Goal: Task Accomplishment & Management: Manage account settings

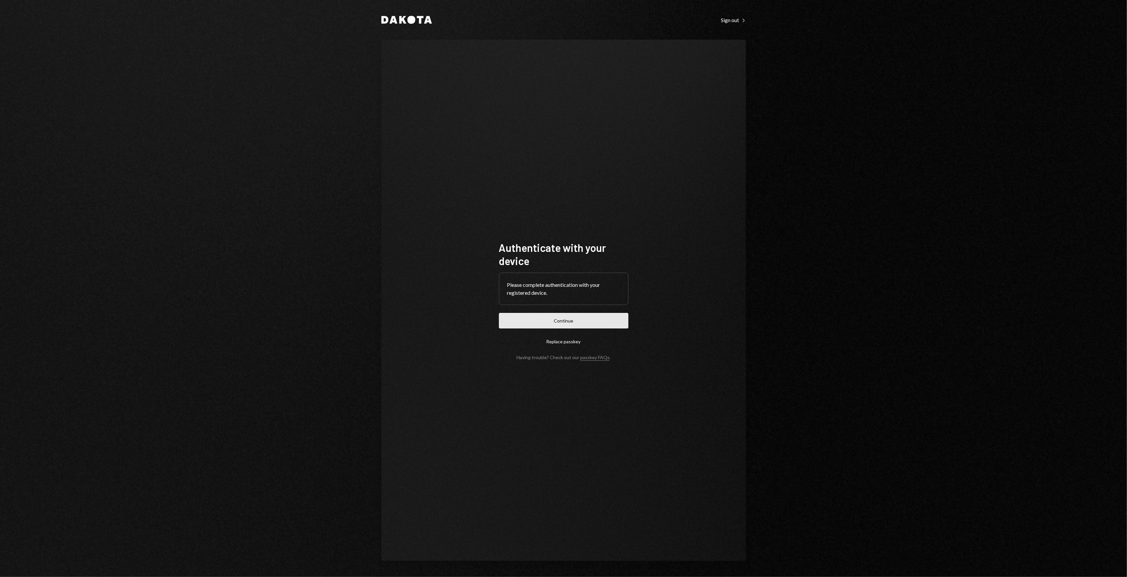
click at [583, 323] on button "Continue" at bounding box center [563, 321] width 129 height 16
drag, startPoint x: 729, startPoint y: 169, endPoint x: 694, endPoint y: 139, distance: 46.1
drag, startPoint x: 694, startPoint y: 139, endPoint x: 673, endPoint y: 130, distance: 22.6
click at [673, 130] on div "Authenticate with your device Please complete authentication with your register…" at bounding box center [563, 301] width 365 height 522
click at [651, 121] on div "Authenticate with your device Please complete authentication with your register…" at bounding box center [563, 301] width 365 height 522
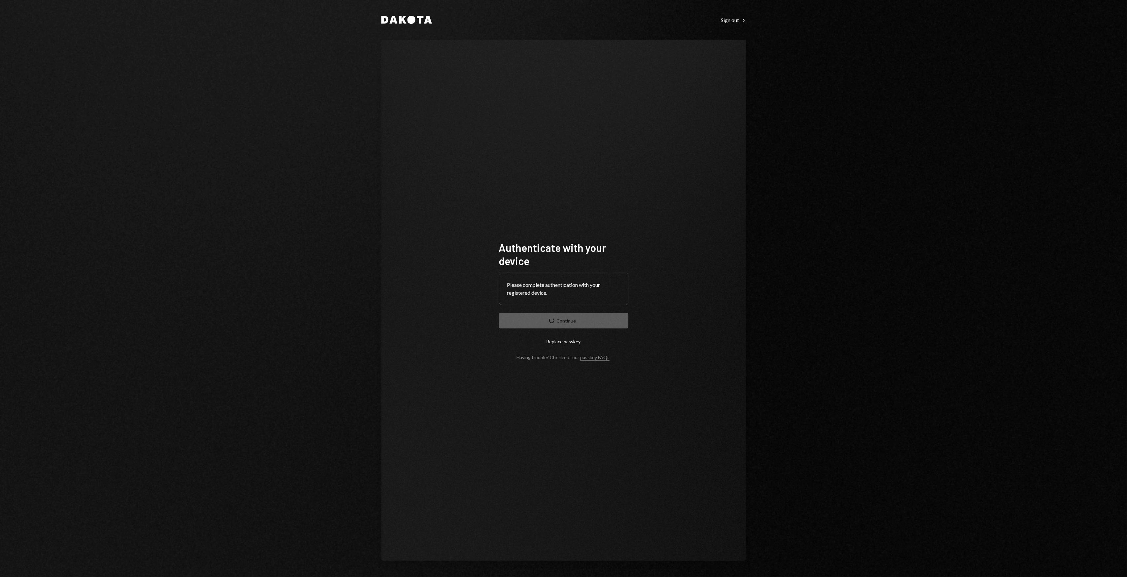
drag, startPoint x: 634, startPoint y: 120, endPoint x: 631, endPoint y: 119, distance: 3.4
click at [629, 119] on div "Authenticate with your device Please complete authentication with your register…" at bounding box center [563, 301] width 365 height 522
drag, startPoint x: 1077, startPoint y: 193, endPoint x: 531, endPoint y: 150, distance: 546.9
click at [531, 150] on div "Authenticate with your device Please complete authentication with your register…" at bounding box center [563, 301] width 365 height 522
drag, startPoint x: 740, startPoint y: 220, endPoint x: 637, endPoint y: 183, distance: 109.5
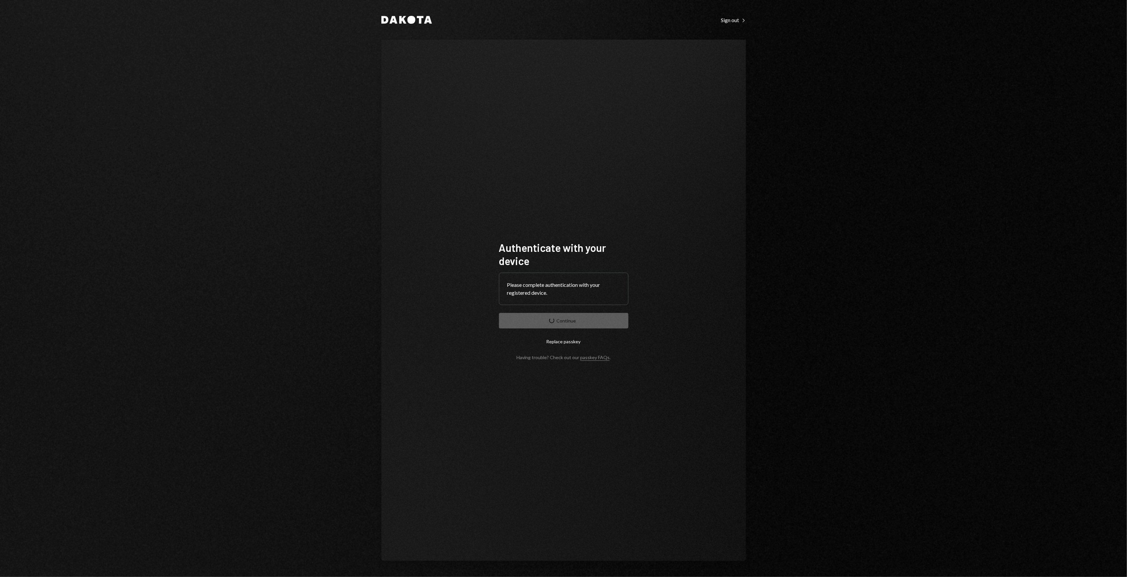
click at [637, 183] on div "Authenticate with your device Please complete authentication with your register…" at bounding box center [563, 301] width 365 height 522
drag, startPoint x: 624, startPoint y: 177, endPoint x: 616, endPoint y: 172, distance: 9.6
click at [616, 172] on div "Authenticate with your device Please complete authentication with your register…" at bounding box center [563, 301] width 365 height 522
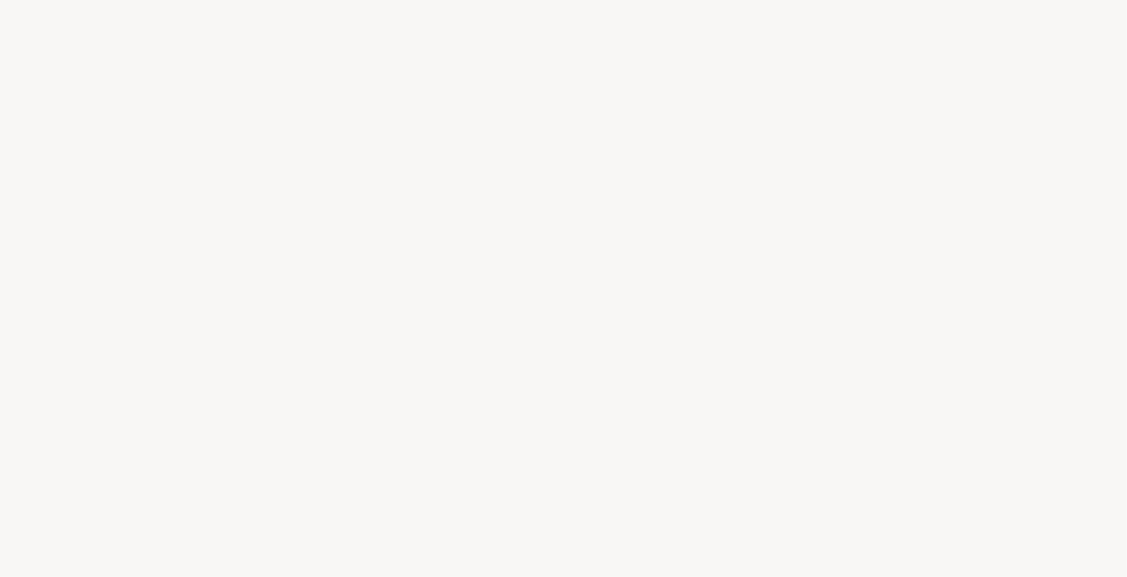
drag, startPoint x: 606, startPoint y: 167, endPoint x: 591, endPoint y: 164, distance: 14.8
click at [591, 164] on div at bounding box center [563, 288] width 1127 height 577
click at [586, 160] on div at bounding box center [563, 288] width 1127 height 577
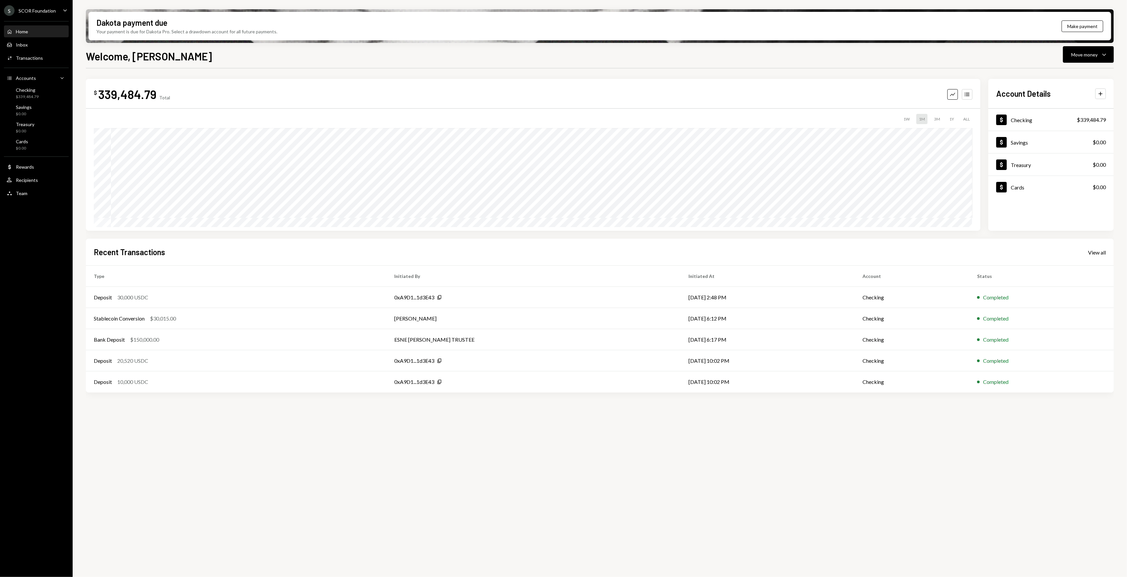
drag, startPoint x: 513, startPoint y: 452, endPoint x: 405, endPoint y: 445, distance: 108.2
drag, startPoint x: 405, startPoint y: 445, endPoint x: 397, endPoint y: 438, distance: 11.0
click at [403, 444] on div "$ 339,484.79 Total Graph Accounts 1W 1M 3M 1Y ALL $494,078.72 [DATE] Account De…" at bounding box center [600, 326] width 1028 height 517
drag, startPoint x: 382, startPoint y: 433, endPoint x: 363, endPoint y: 419, distance: 23.8
drag, startPoint x: 363, startPoint y: 419, endPoint x: 346, endPoint y: 415, distance: 17.6
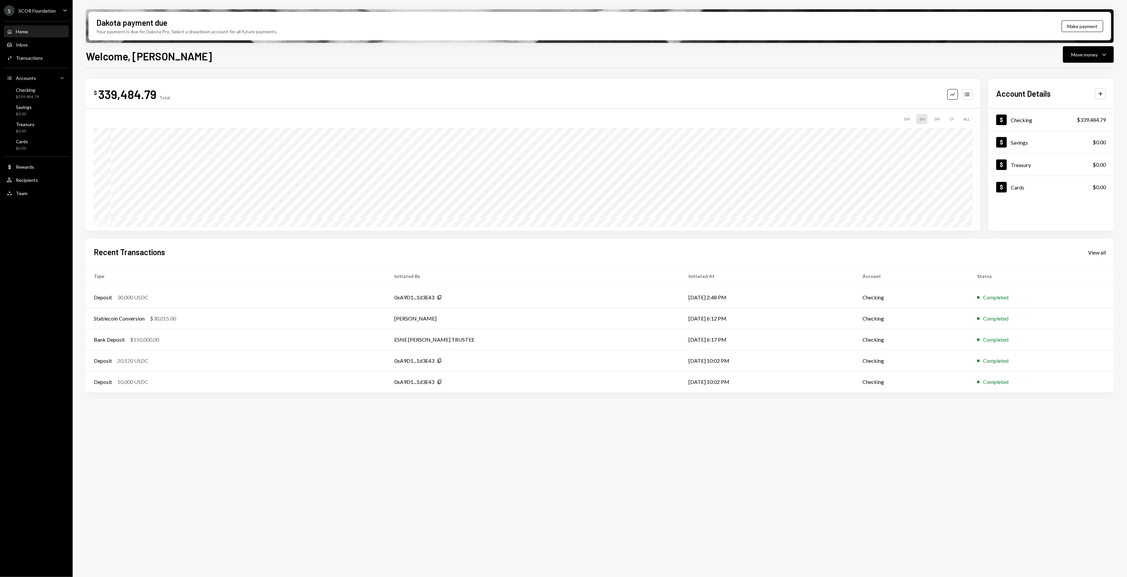
click at [363, 418] on div "$ 339,484.79 Total Graph Accounts 1W 1M 3M 1Y ALL $494,078.72 [DATE] Account De…" at bounding box center [600, 326] width 1028 height 517
drag, startPoint x: 346, startPoint y: 415, endPoint x: 339, endPoint y: 412, distance: 7.9
drag, startPoint x: 339, startPoint y: 412, endPoint x: 305, endPoint y: 415, distance: 33.1
click at [305, 415] on div "$ 339,484.79 Total Graph Accounts 1W 1M 3M 1Y ALL $494,078.72 [DATE] Account De…" at bounding box center [600, 326] width 1028 height 517
drag, startPoint x: 295, startPoint y: 416, endPoint x: 274, endPoint y: 411, distance: 21.6
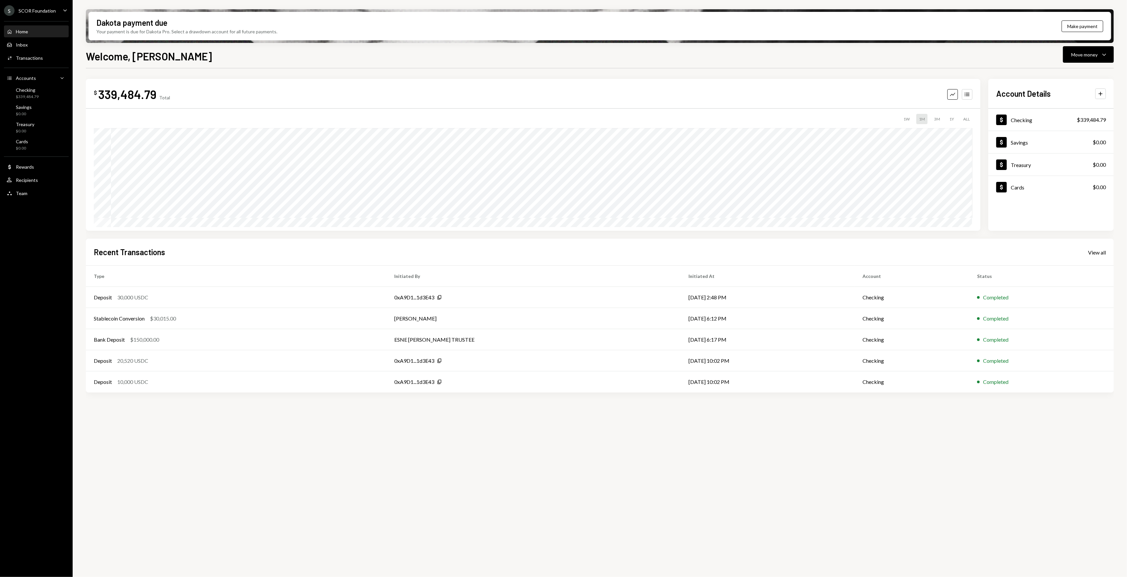
click at [274, 411] on div "$ 339,484.79 Total Graph Accounts 1W 1M 3M 1Y ALL $494,078.72 [DATE] Account De…" at bounding box center [600, 326] width 1028 height 517
click at [259, 410] on div "$ 339,484.79 Total Graph Accounts 1W 1M 3M 1Y ALL $494,078.72 [DATE] Account De…" at bounding box center [600, 326] width 1028 height 517
drag, startPoint x: 259, startPoint y: 410, endPoint x: 254, endPoint y: 410, distance: 5.3
drag, startPoint x: 254, startPoint y: 410, endPoint x: 248, endPoint y: 410, distance: 6.3
click at [248, 410] on div "$ 339,484.79 Total Graph Accounts 1W 1M 3M 1Y ALL $494,078.72 [DATE] Account De…" at bounding box center [600, 326] width 1028 height 517
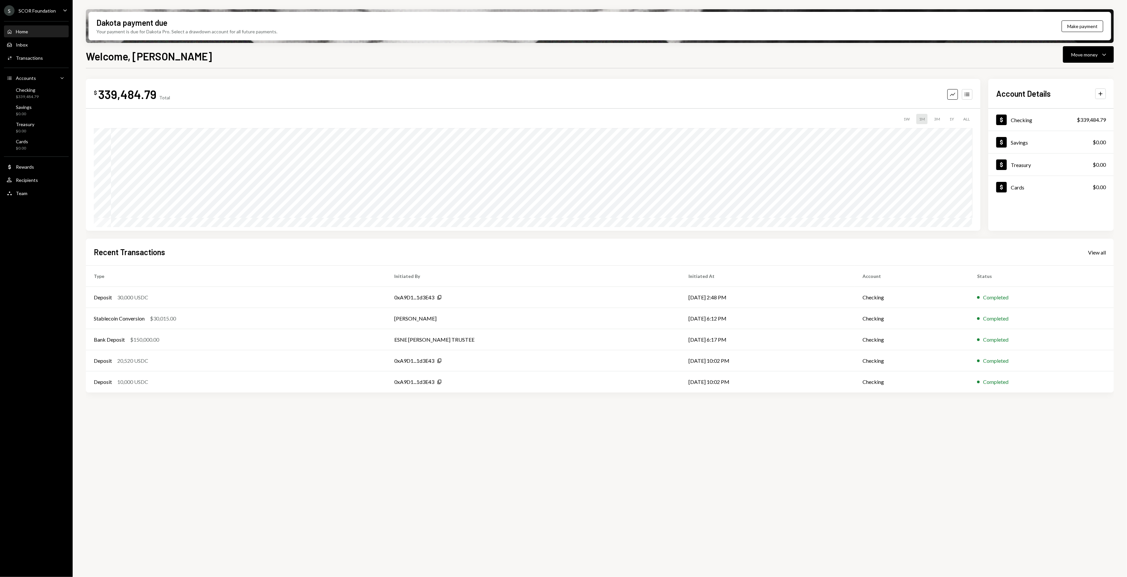
drag, startPoint x: 543, startPoint y: 411, endPoint x: 535, endPoint y: 410, distance: 8.0
drag, startPoint x: 535, startPoint y: 410, endPoint x: 481, endPoint y: 417, distance: 54.4
click at [519, 410] on div "$ 339,484.79 Total Graph Accounts 1W 1M 3M 1Y ALL $494,078.72 [DATE] Account De…" at bounding box center [600, 326] width 1028 height 517
drag, startPoint x: 481, startPoint y: 417, endPoint x: 461, endPoint y: 419, distance: 20.2
drag, startPoint x: 461, startPoint y: 419, endPoint x: 432, endPoint y: 416, distance: 28.9
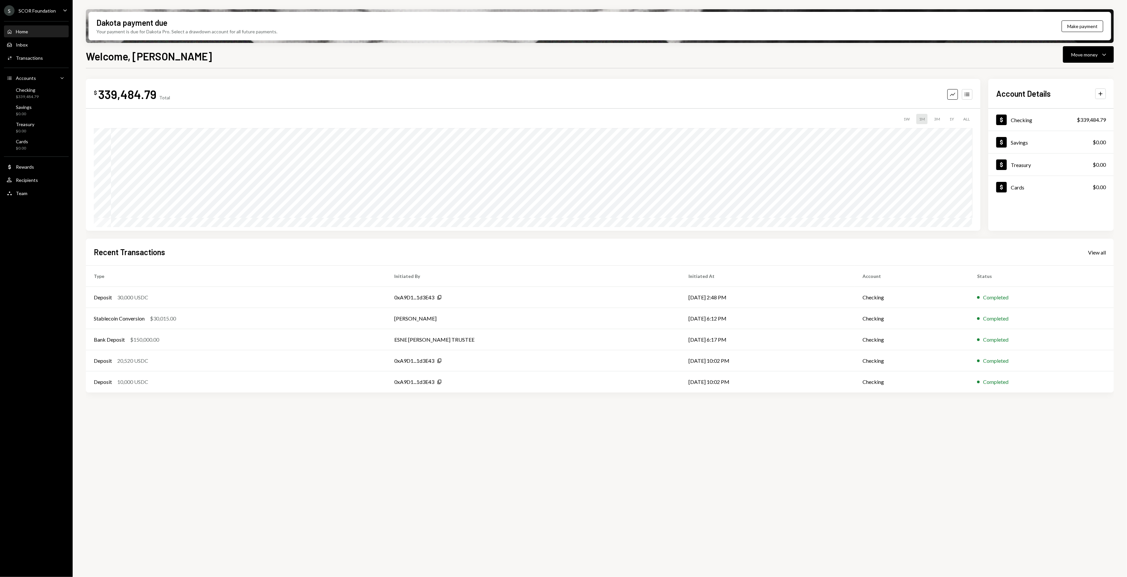
click at [435, 415] on div "$ 339,484.79 Total Graph Accounts 1W 1M 3M 1Y ALL $494,078.72 [DATE] Account De…" at bounding box center [600, 326] width 1028 height 517
click at [383, 428] on div "$ 339,484.79 Total Graph Accounts 1W 1M 3M 1Y ALL $494,078.72 [DATE] Account De…" at bounding box center [600, 326] width 1028 height 517
drag, startPoint x: 385, startPoint y: 432, endPoint x: 331, endPoint y: 421, distance: 55.1
drag, startPoint x: 331, startPoint y: 421, endPoint x: 317, endPoint y: 423, distance: 13.7
click at [328, 421] on div "$ 339,484.79 Total Graph Accounts 1W 1M 3M 1Y ALL $494,078.72 [DATE] Account De…" at bounding box center [600, 326] width 1028 height 517
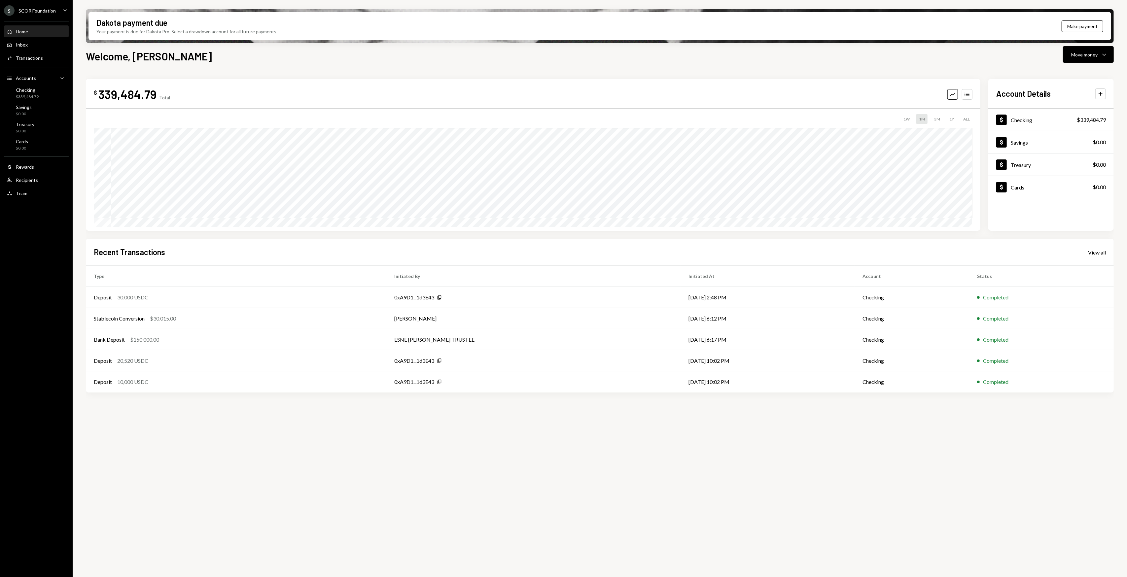
drag, startPoint x: 292, startPoint y: 421, endPoint x: 242, endPoint y: 420, distance: 50.5
click at [265, 420] on div "$ 339,484.79 Total Graph Accounts 1W 1M 3M 1Y ALL $494,078.72 [DATE] Account De…" at bounding box center [600, 326] width 1028 height 517
drag, startPoint x: 235, startPoint y: 420, endPoint x: 215, endPoint y: 411, distance: 21.9
drag, startPoint x: 215, startPoint y: 411, endPoint x: 205, endPoint y: 408, distance: 10.6
click at [205, 408] on div "$ 339,484.79 Total Graph Accounts 1W 1M 3M 1Y ALL $494,078.72 [DATE] Account De…" at bounding box center [600, 326] width 1028 height 517
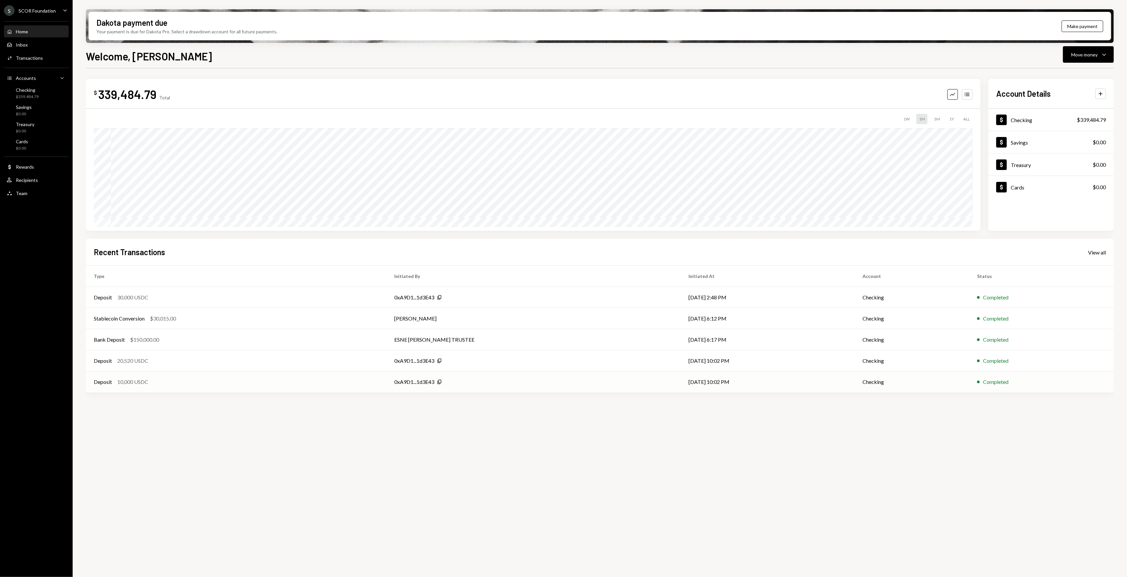
drag, startPoint x: 187, startPoint y: 404, endPoint x: 164, endPoint y: 392, distance: 25.1
click at [164, 392] on td "Deposit 10,000 USDC" at bounding box center [236, 382] width 301 height 21
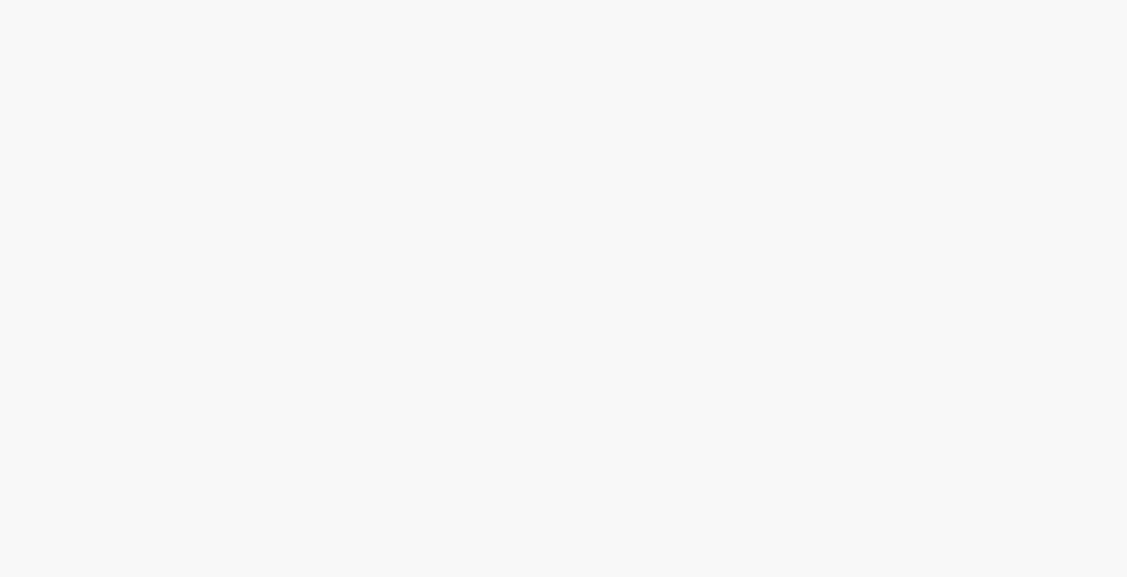
drag, startPoint x: 154, startPoint y: 407, endPoint x: 147, endPoint y: 411, distance: 7.9
click at [147, 411] on div at bounding box center [563, 288] width 1127 height 577
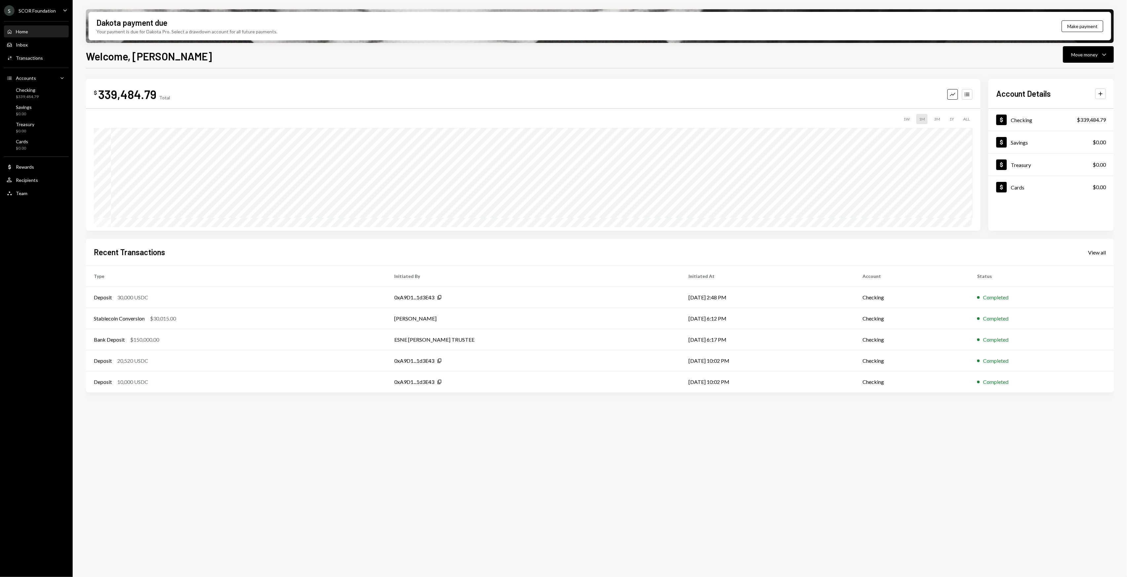
click at [26, 51] on div "Home Home Inbox Inbox Activities Transactions Accounts Accounts Caret Down Chec…" at bounding box center [36, 108] width 73 height 183
click at [28, 57] on div "Transactions" at bounding box center [29, 58] width 27 height 6
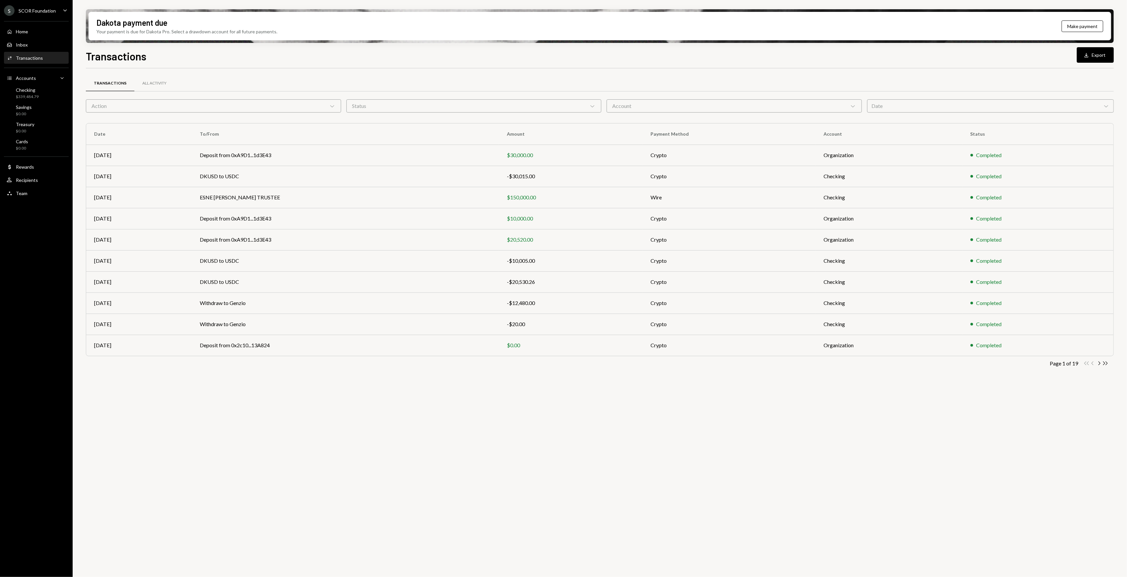
drag, startPoint x: 258, startPoint y: 402, endPoint x: 249, endPoint y: 399, distance: 9.4
drag, startPoint x: 249, startPoint y: 399, endPoint x: 238, endPoint y: 398, distance: 11.0
click at [239, 398] on div "Transactions All Activity Action Chevron Down Status Chevron Down Account Chevr…" at bounding box center [600, 326] width 1028 height 517
click at [234, 395] on div "Transactions All Activity Action Chevron Down Status Chevron Down Account Chevr…" at bounding box center [600, 326] width 1028 height 517
click at [231, 387] on div "Transactions All Activity Action Chevron Down Status Chevron Down Account Chevr…" at bounding box center [600, 326] width 1028 height 517
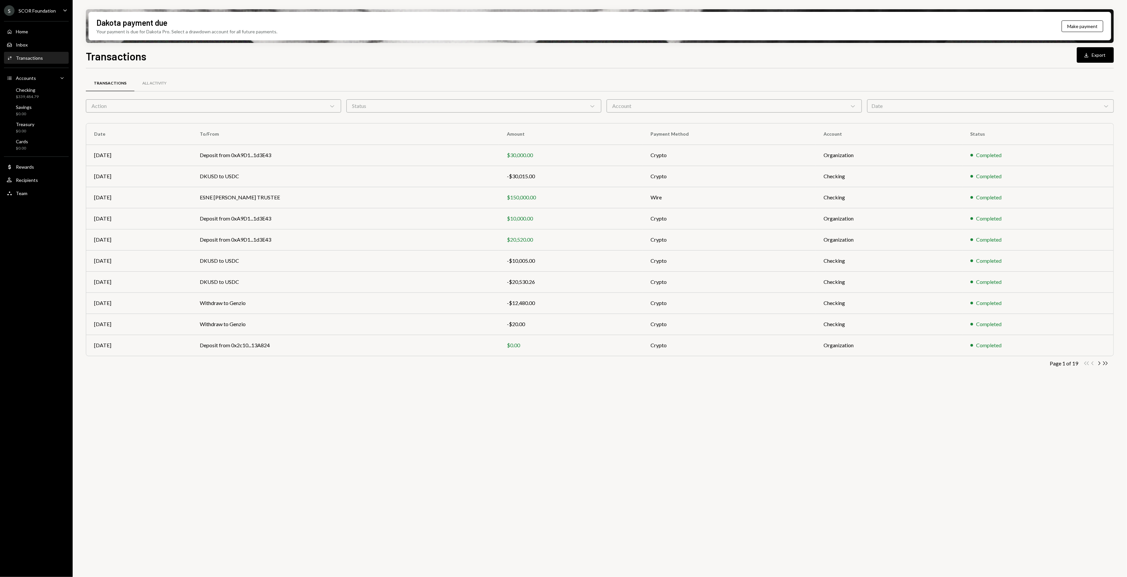
drag, startPoint x: 254, startPoint y: 397, endPoint x: 250, endPoint y: 395, distance: 4.6
drag
click at [225, 395] on div "Transactions All Activity Action Chevron Down Status Chevron Down Account Chevr…" at bounding box center [600, 326] width 1028 height 517
click at [212, 398] on div "Transactions All Activity Action Chevron Down Status Chevron Down Account Chevr…" at bounding box center [600, 326] width 1028 height 517
click at [292, 106] on div "Action Chevron Down" at bounding box center [213, 105] width 255 height 13
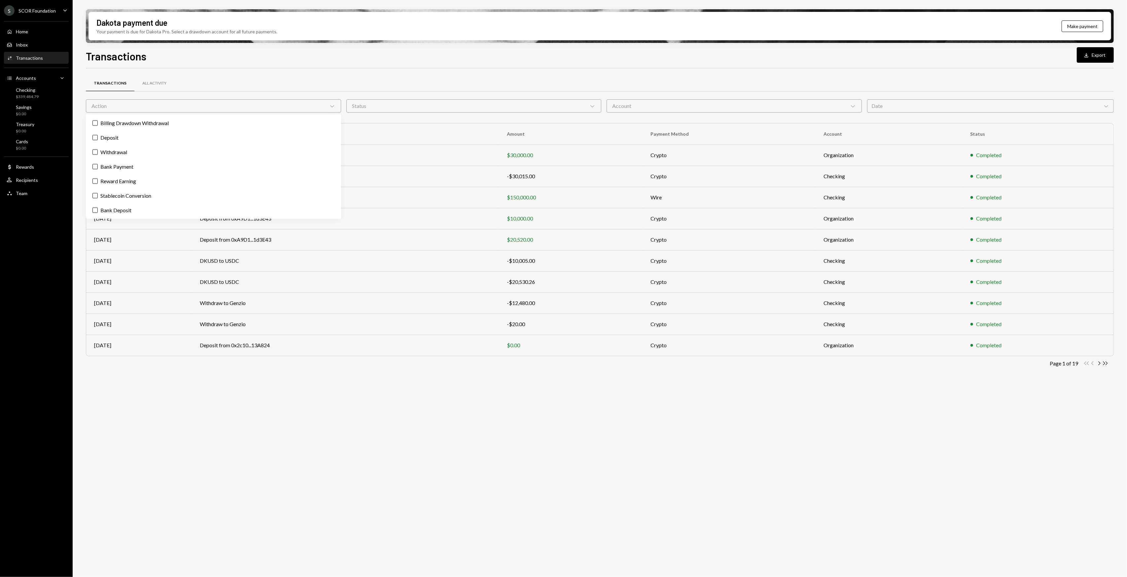
click at [233, 57] on div "Transactions Download Export" at bounding box center [600, 55] width 1028 height 15
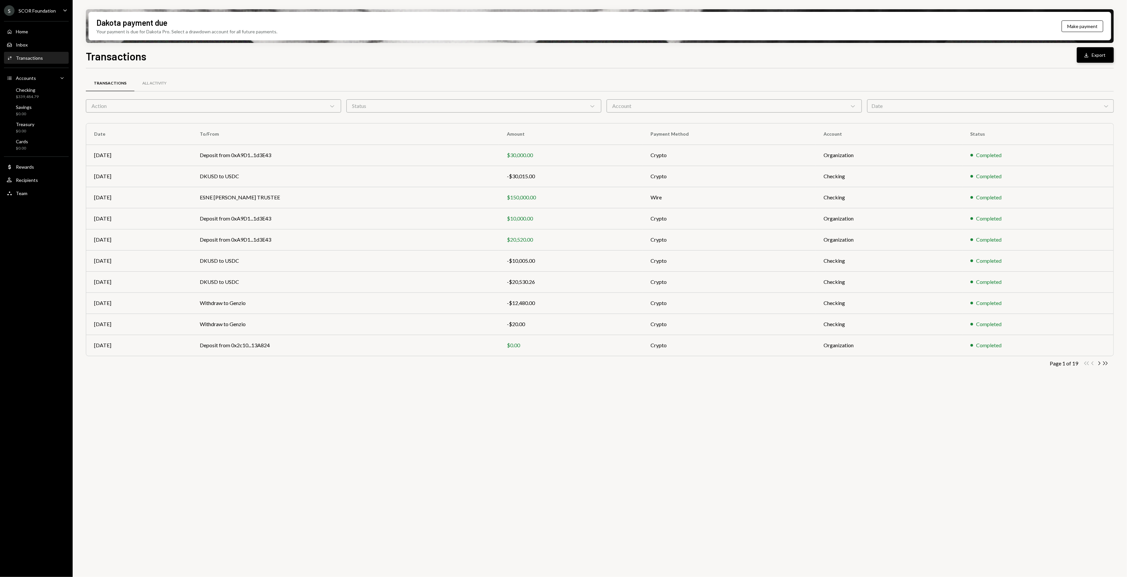
click at [1080, 55] on button "Download Export" at bounding box center [1095, 55] width 37 height 16
